Goal: Information Seeking & Learning: Learn about a topic

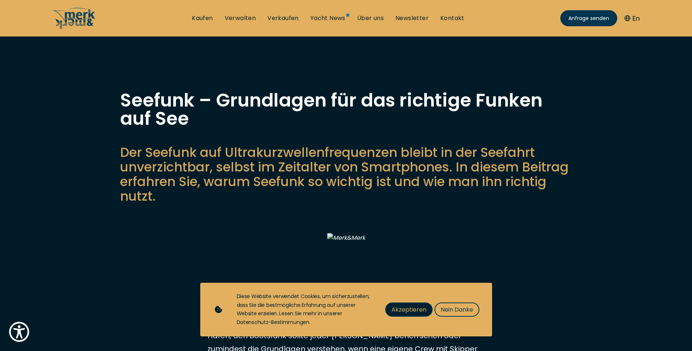
click at [410, 309] on span "Akzeptieren" at bounding box center [409, 309] width 35 height 9
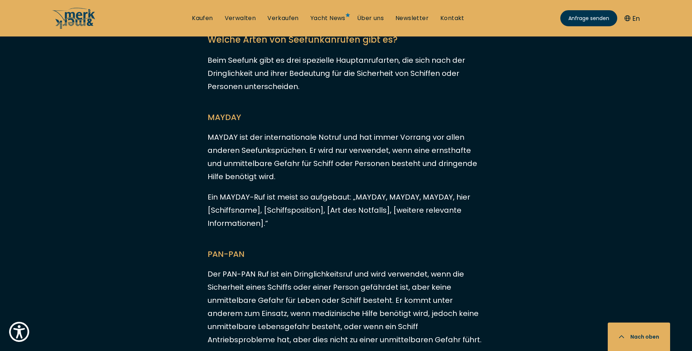
scroll to position [1900, 0]
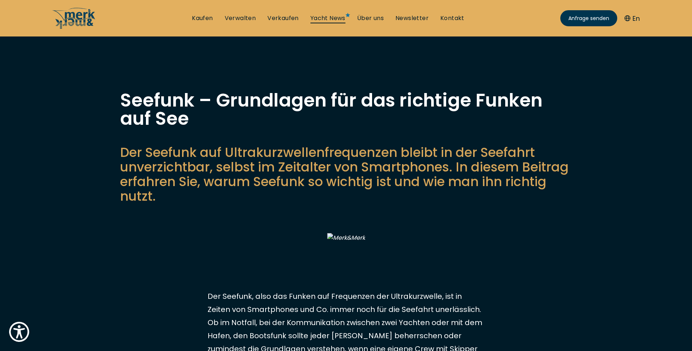
click at [330, 18] on link "Yacht News" at bounding box center [328, 18] width 35 height 8
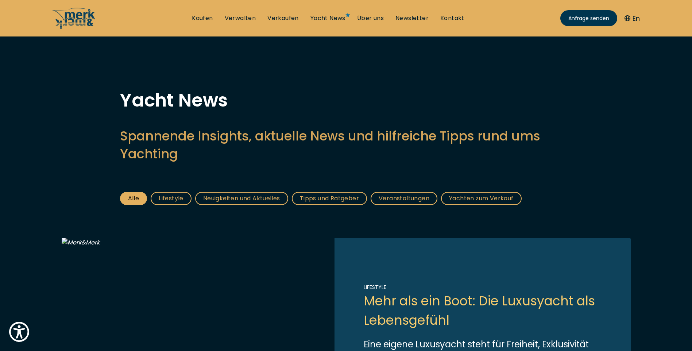
click at [473, 199] on link "Yachten zum Verkauf" at bounding box center [481, 198] width 81 height 13
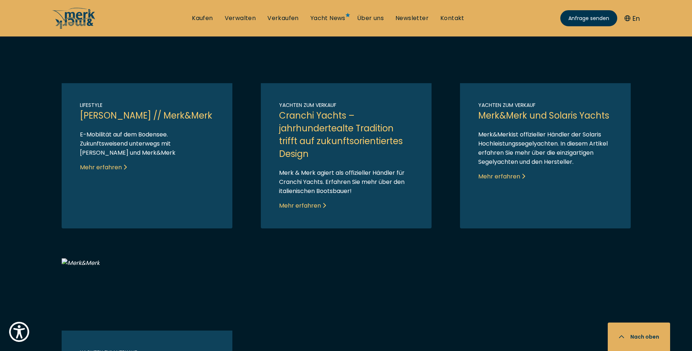
scroll to position [511, 0]
click at [303, 205] on link "Link to post" at bounding box center [346, 120] width 171 height 218
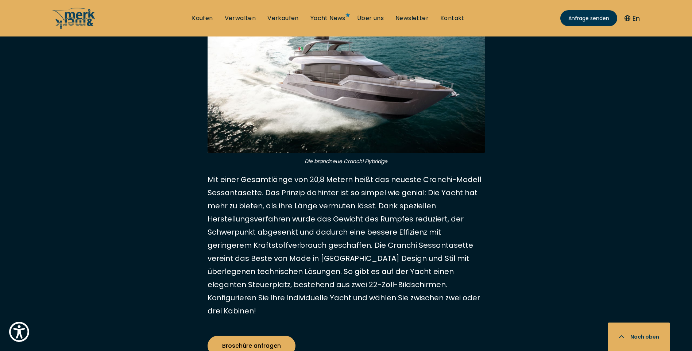
scroll to position [1388, 0]
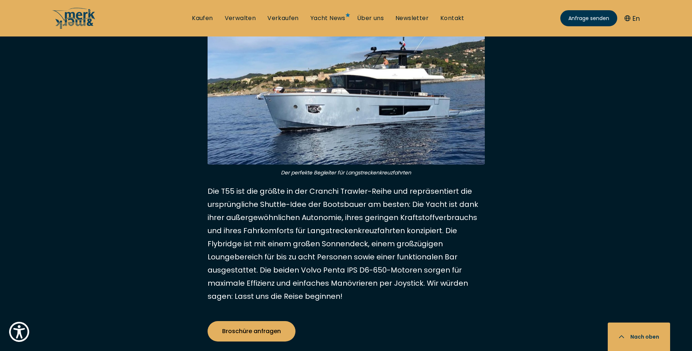
scroll to position [2118, 0]
